Goal: Information Seeking & Learning: Learn about a topic

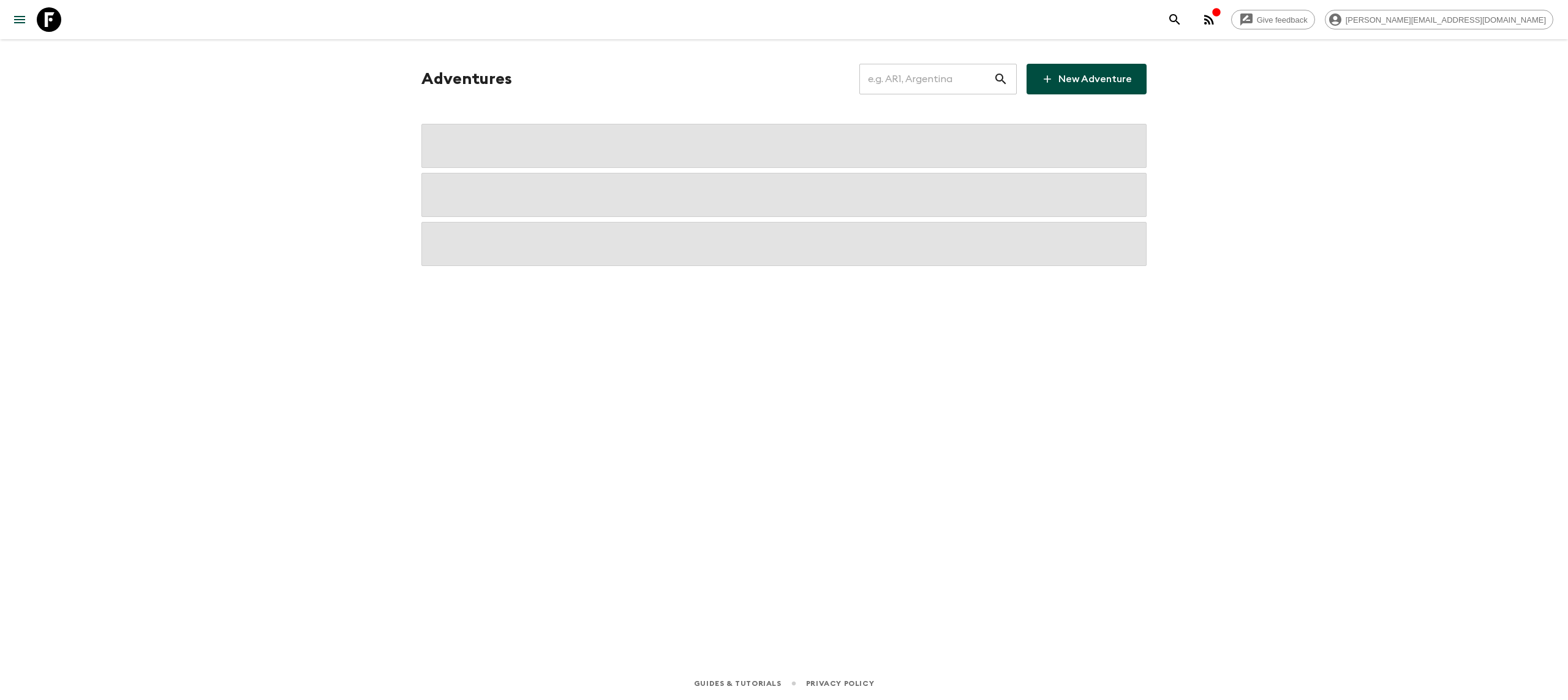
click at [900, 75] on input "text" at bounding box center [926, 79] width 134 height 34
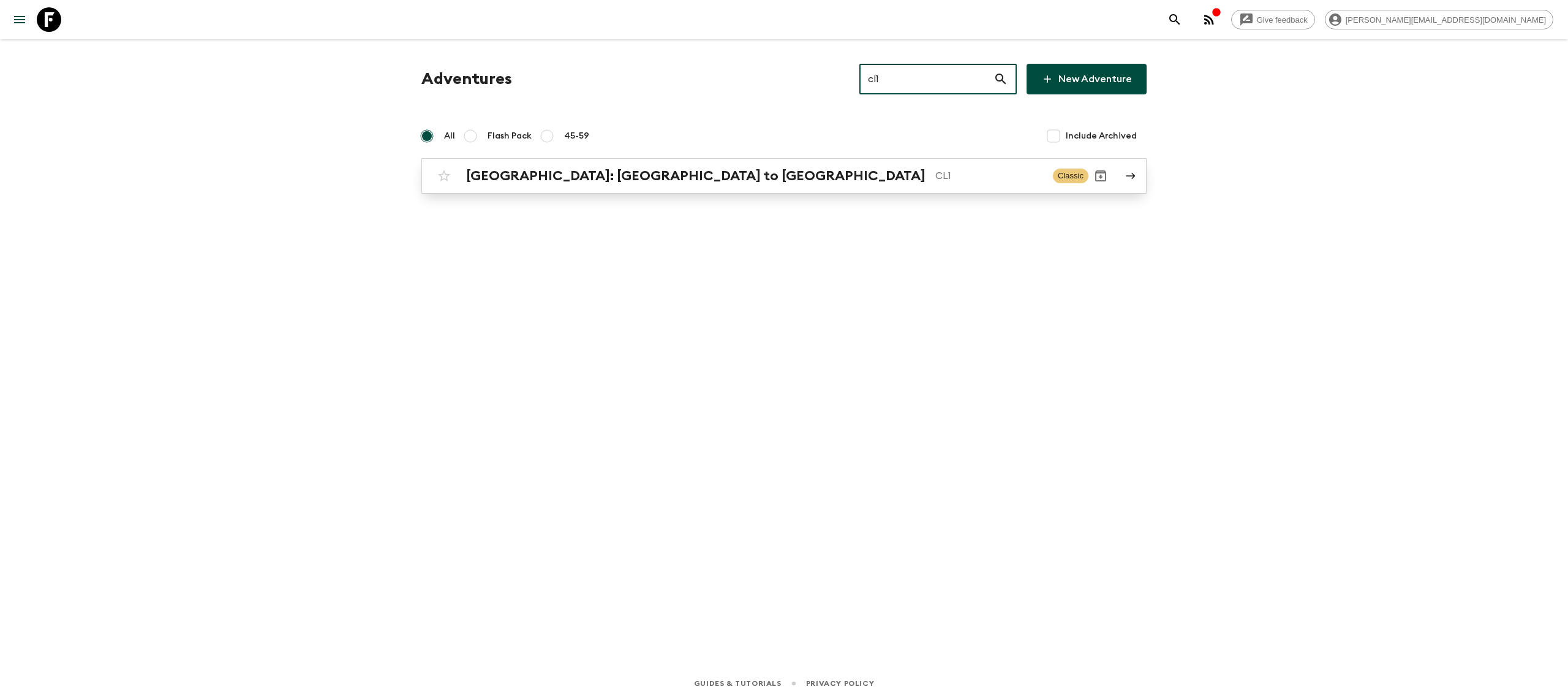
type input "cl1"
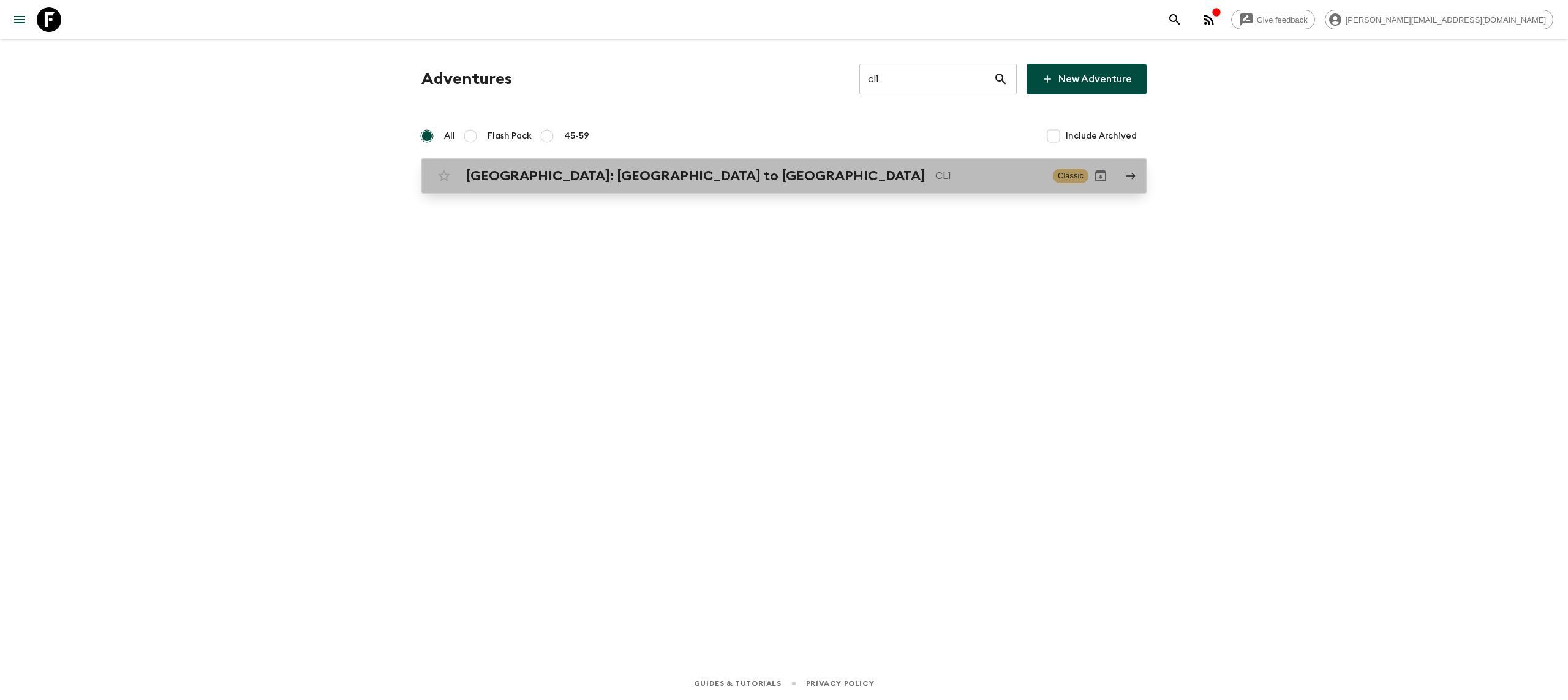
click at [935, 175] on p "CL1" at bounding box center [989, 176] width 107 height 15
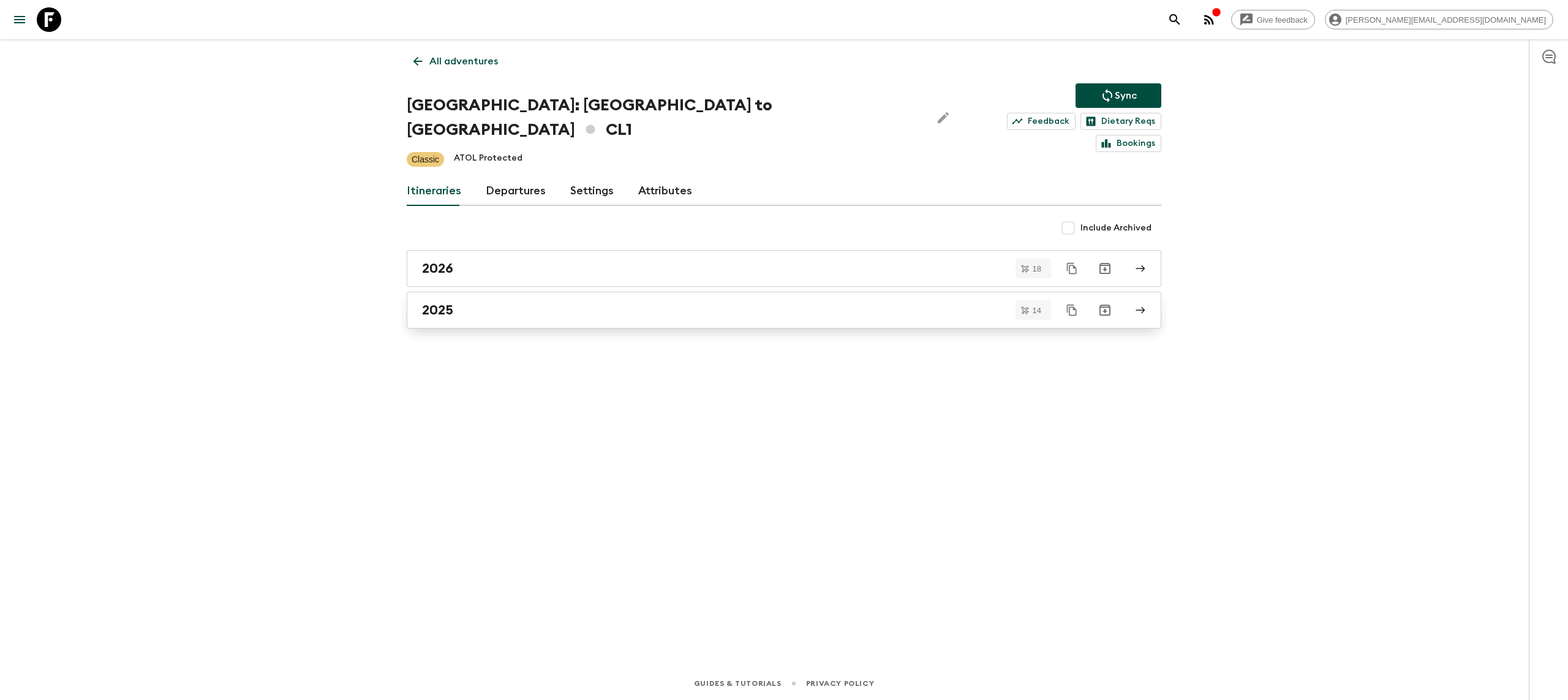
click at [460, 291] on link "2025" at bounding box center [784, 309] width 754 height 37
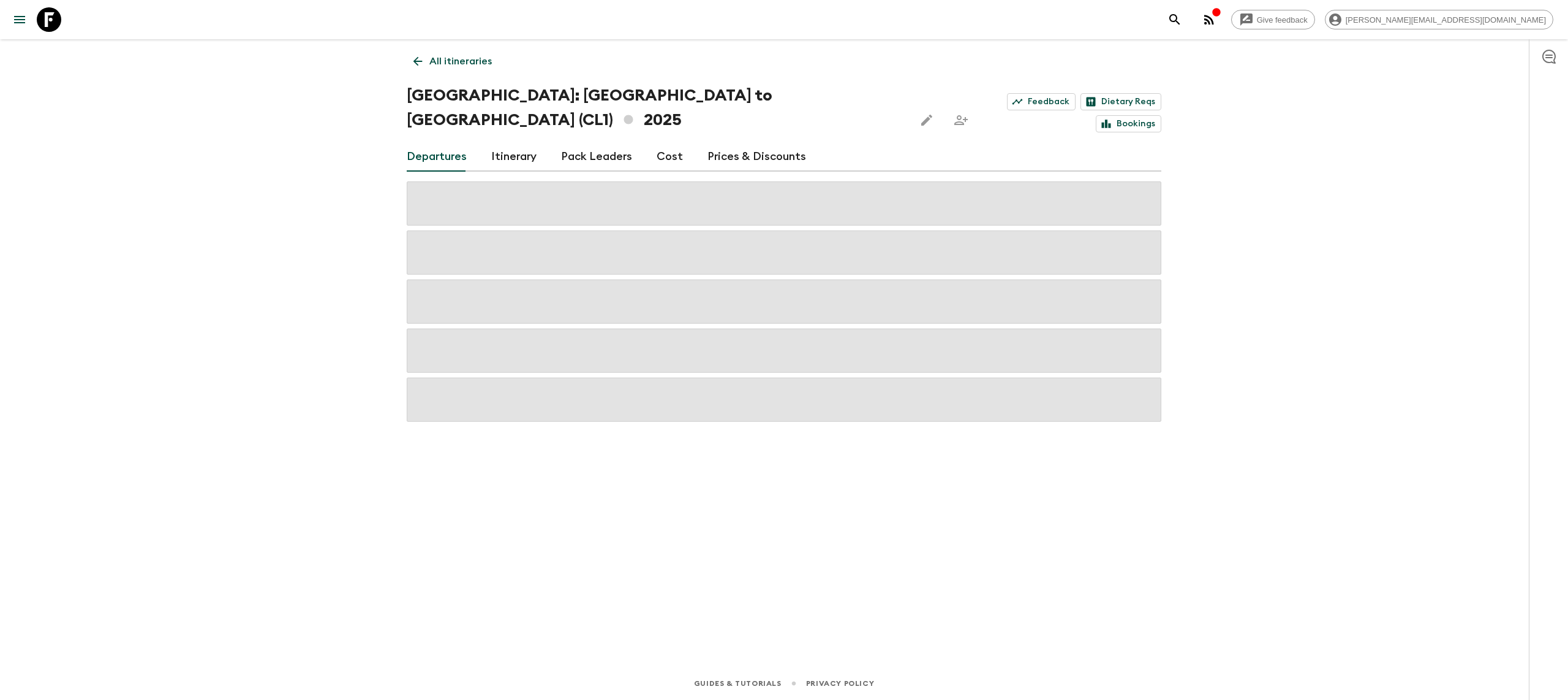
click at [670, 142] on link "Cost" at bounding box center [670, 157] width 26 height 29
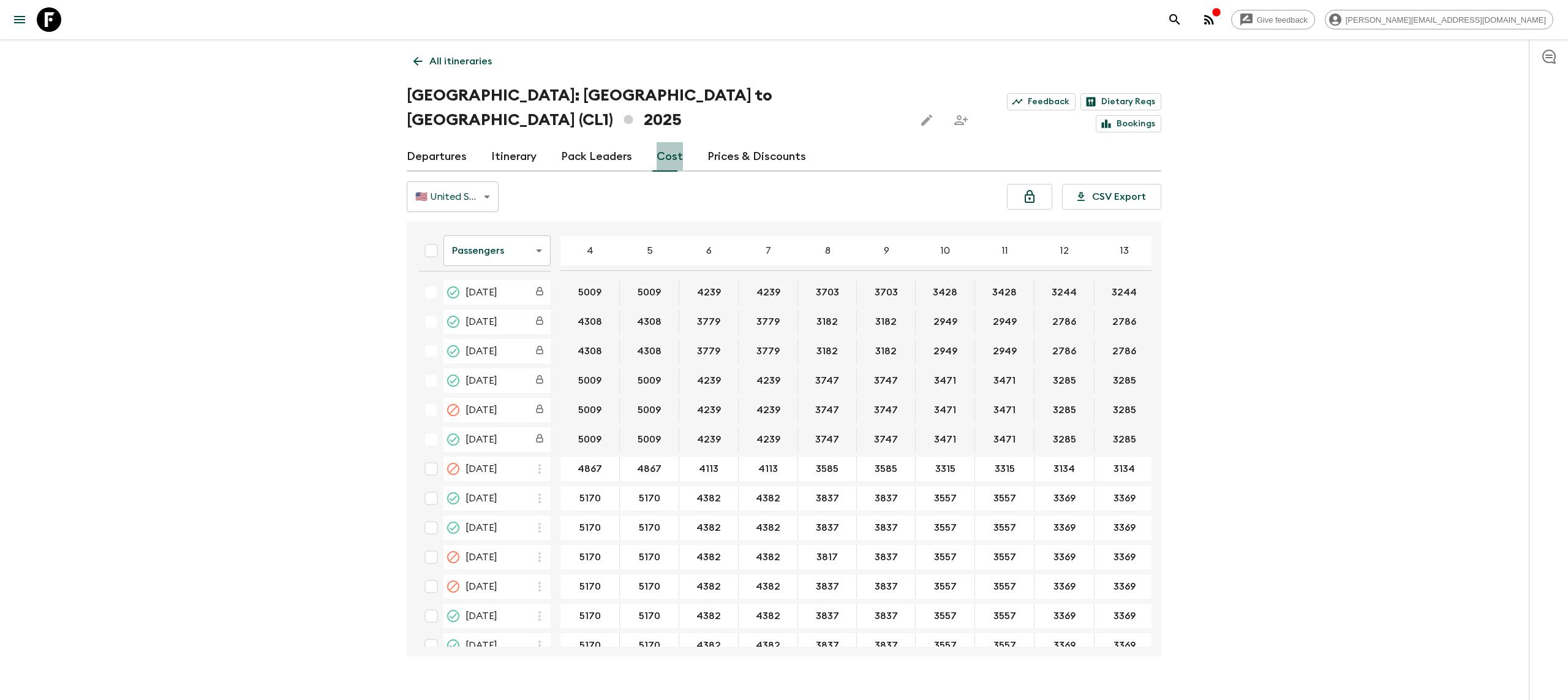
click at [657, 142] on link "Cost" at bounding box center [670, 157] width 26 height 29
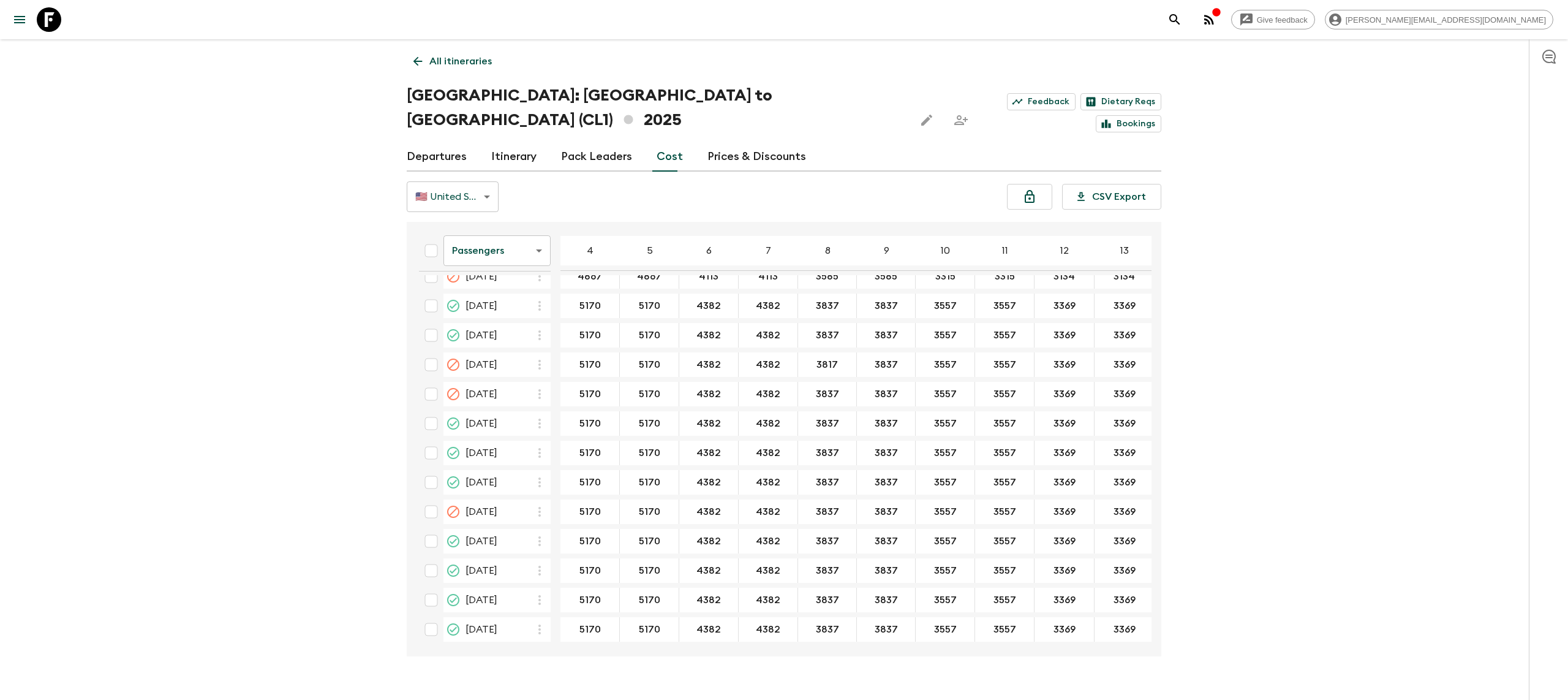
scroll to position [197, 0]
click at [513, 226] on body "Give feedback [PERSON_NAME][EMAIL_ADDRESS][DOMAIN_NAME] All itineraries [GEOGRA…" at bounding box center [784, 361] width 1568 height 724
click at [501, 289] on li "Mandatory" at bounding box center [497, 295] width 107 height 20
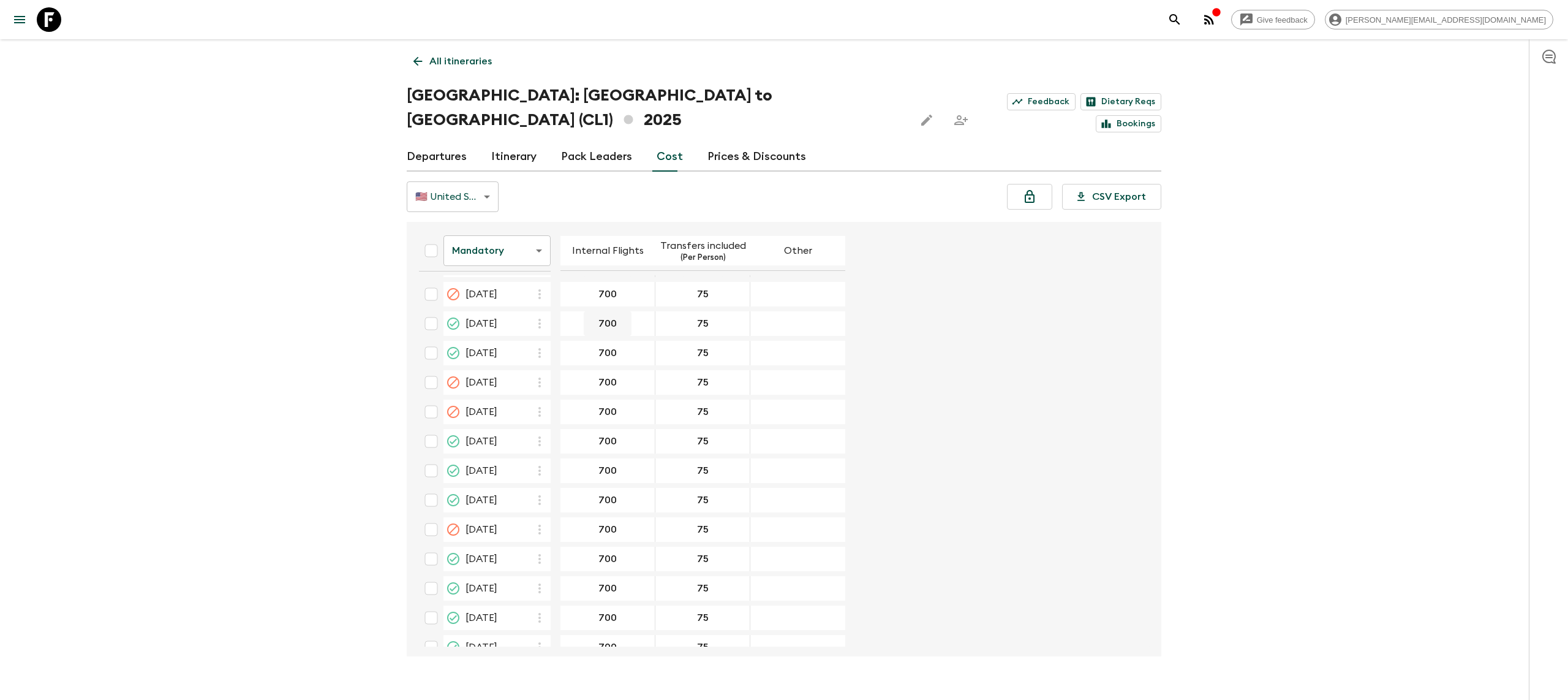
scroll to position [192, 0]
